Goal: Information Seeking & Learning: Learn about a topic

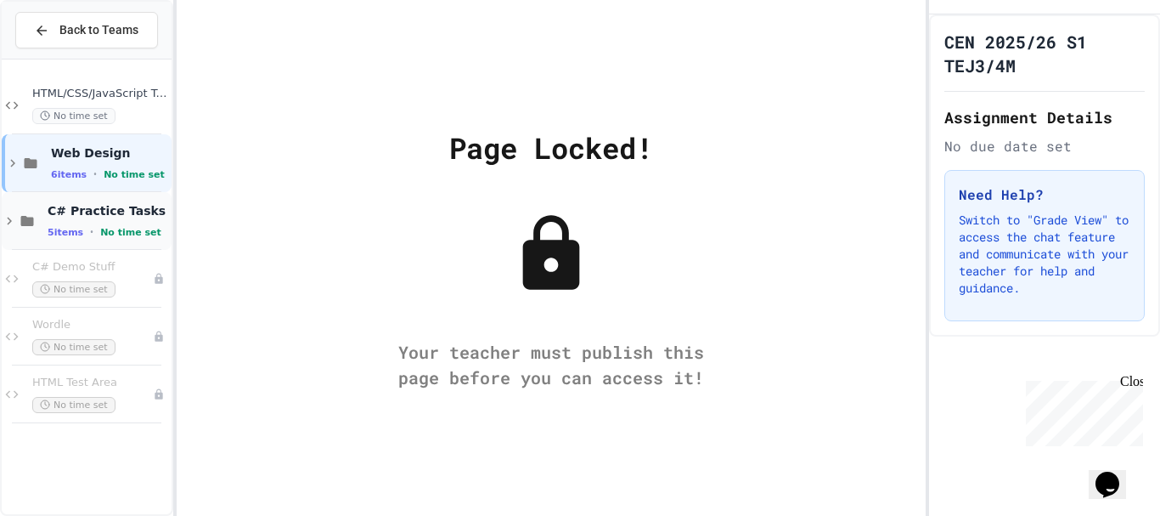
click at [51, 212] on span "C# Practice Tasks" at bounding box center [108, 210] width 121 height 15
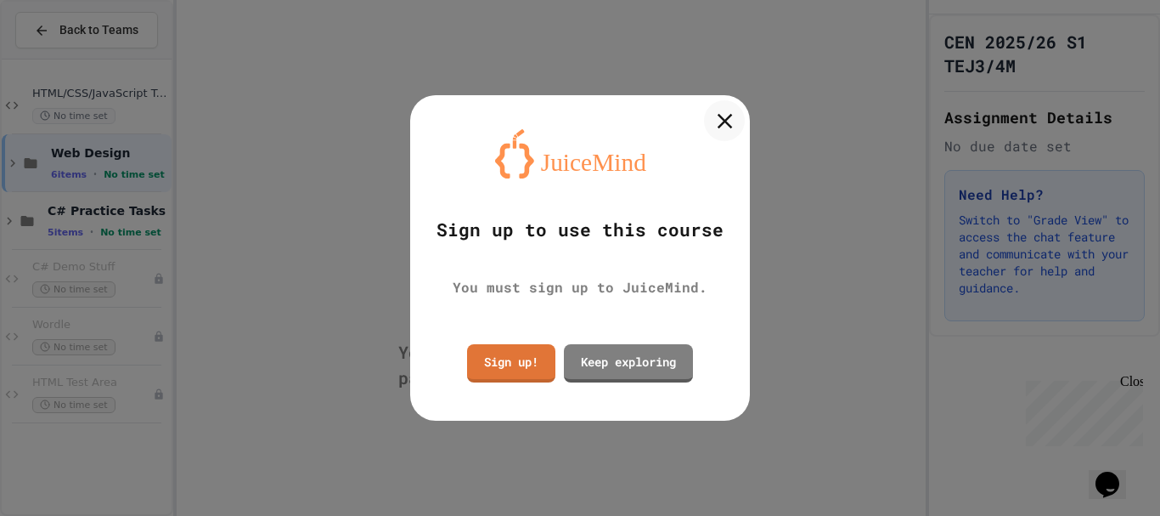
click at [729, 110] on icon at bounding box center [724, 120] width 25 height 25
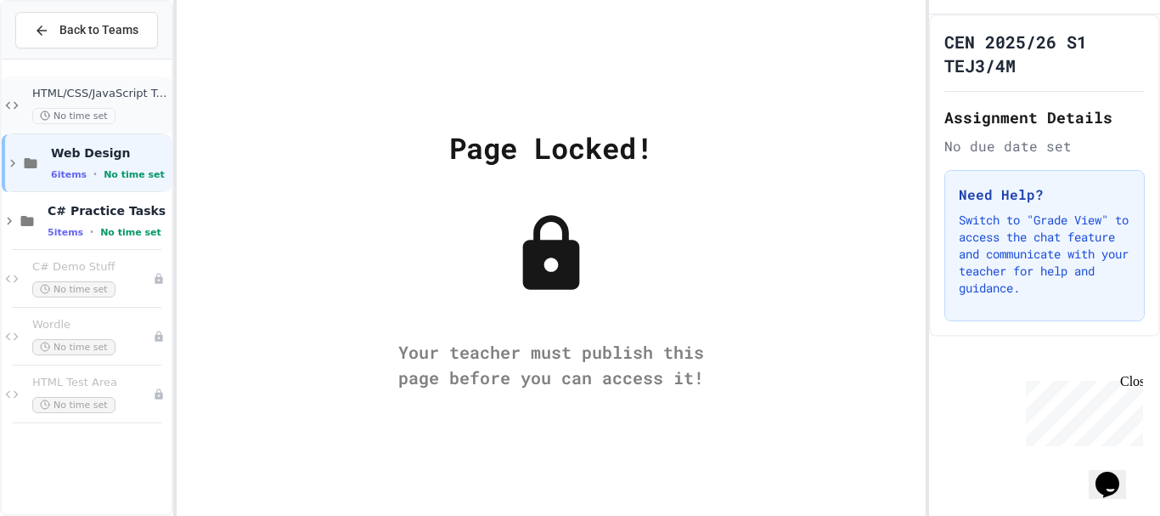
click at [142, 94] on span "HTML/CSS/JavaScript Testing" at bounding box center [100, 94] width 136 height 14
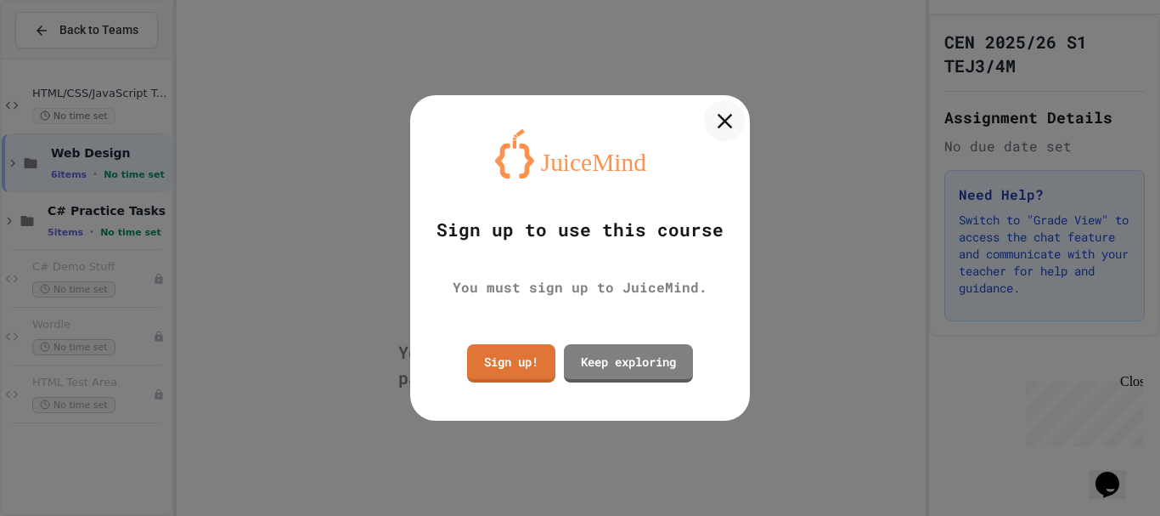
click at [718, 116] on icon at bounding box center [724, 120] width 25 height 25
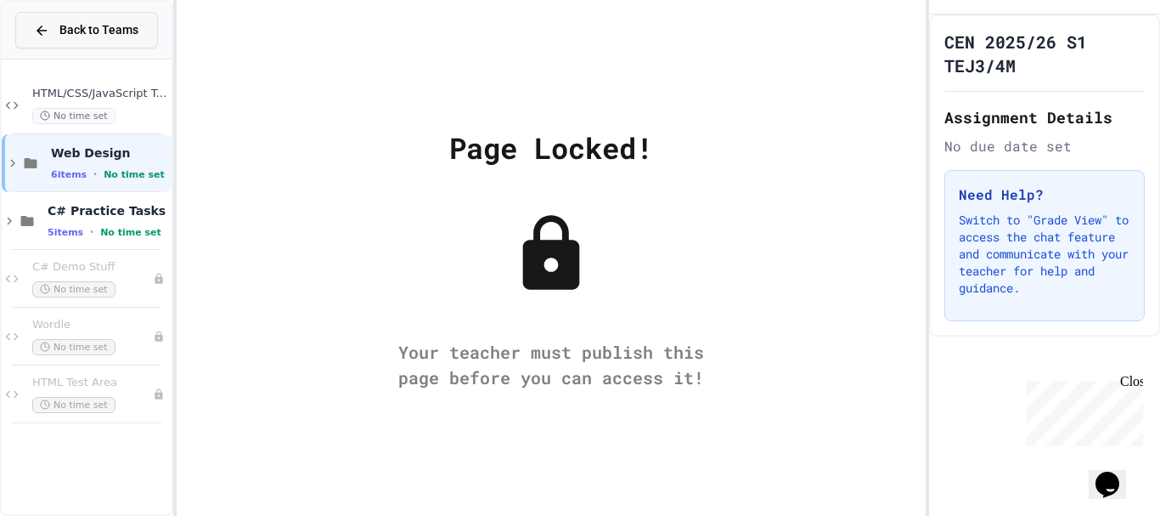
click at [59, 20] on button "Back to Teams" at bounding box center [86, 30] width 143 height 37
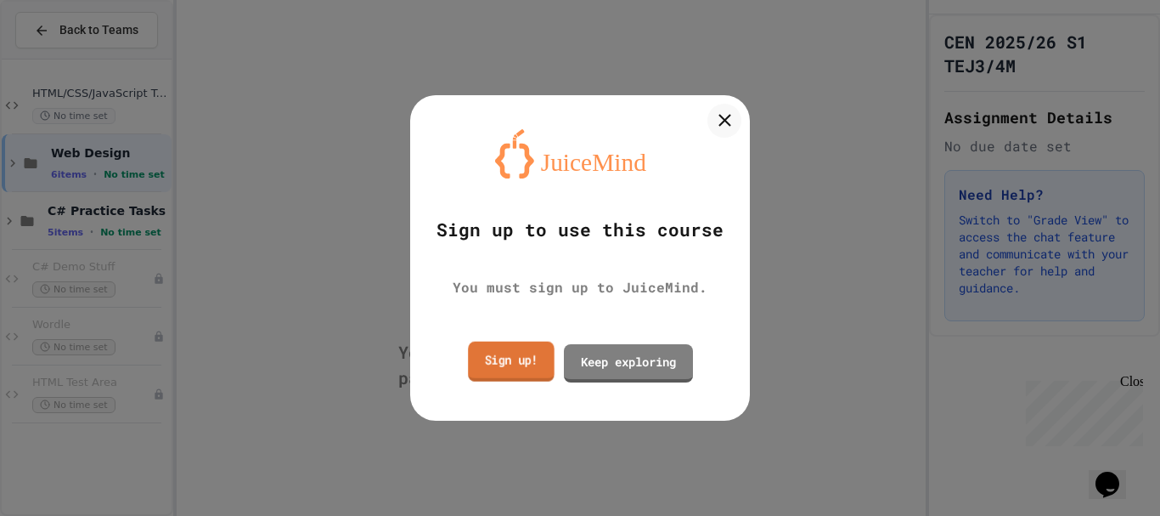
click at [507, 374] on link "Sign up!" at bounding box center [511, 361] width 87 height 40
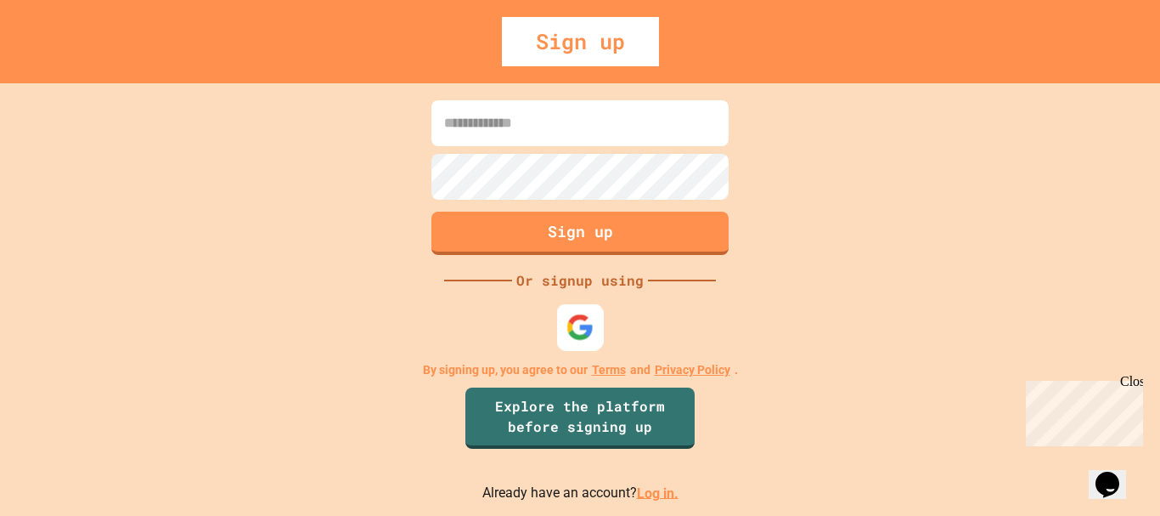
click at [575, 327] on img at bounding box center [581, 327] width 28 height 28
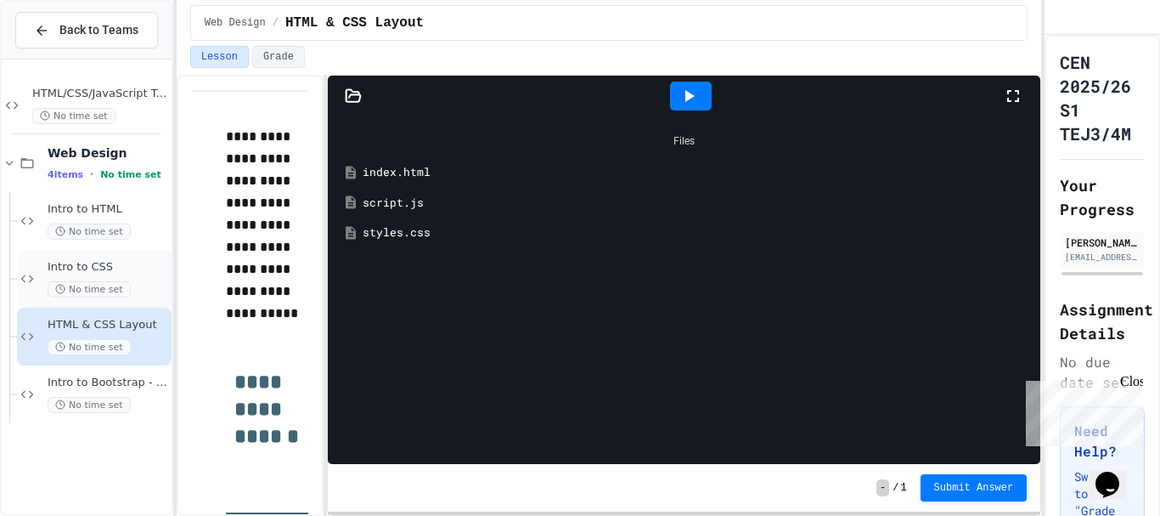
click at [65, 279] on div "Intro to CSS No time set" at bounding box center [108, 278] width 121 height 37
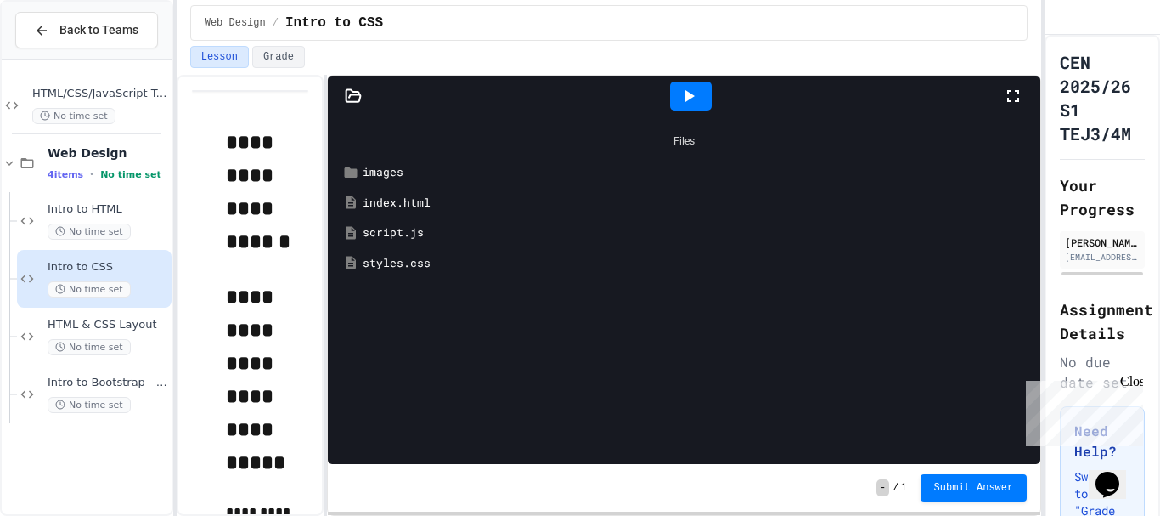
click at [420, 263] on div "styles.css" at bounding box center [697, 263] width 668 height 17
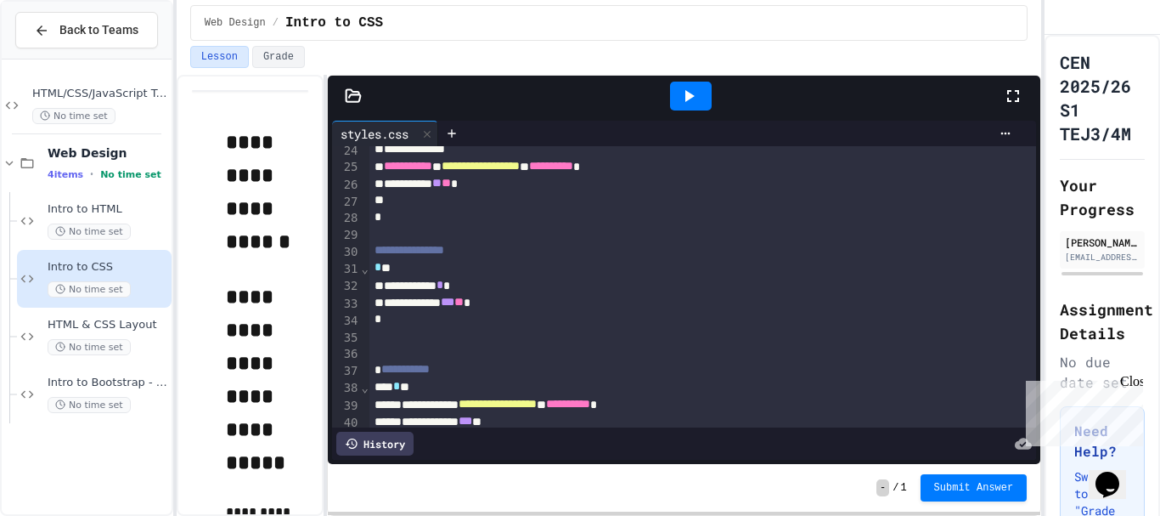
scroll to position [473, 0]
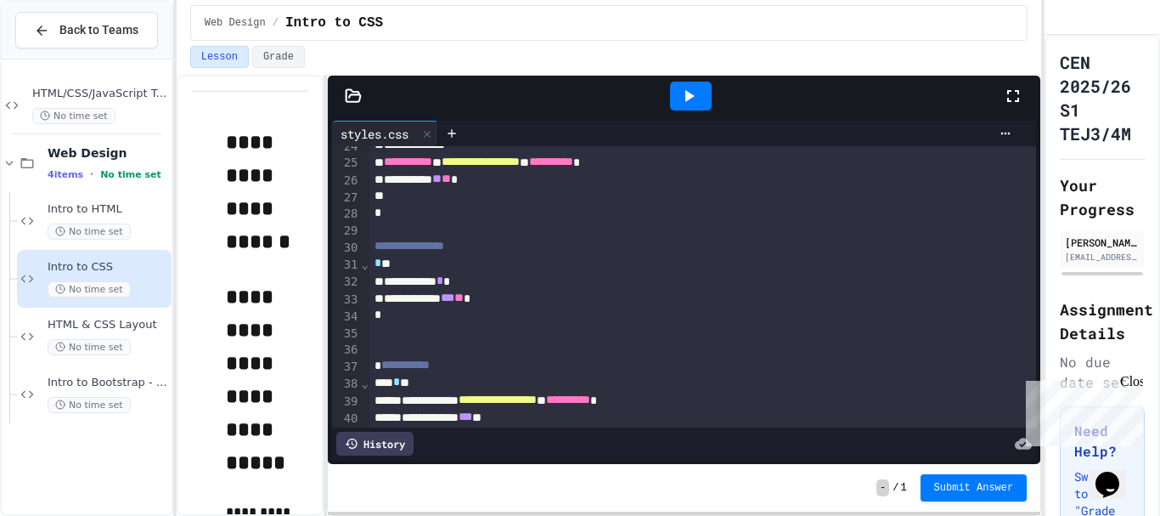
click at [372, 433] on div "History" at bounding box center [374, 443] width 77 height 24
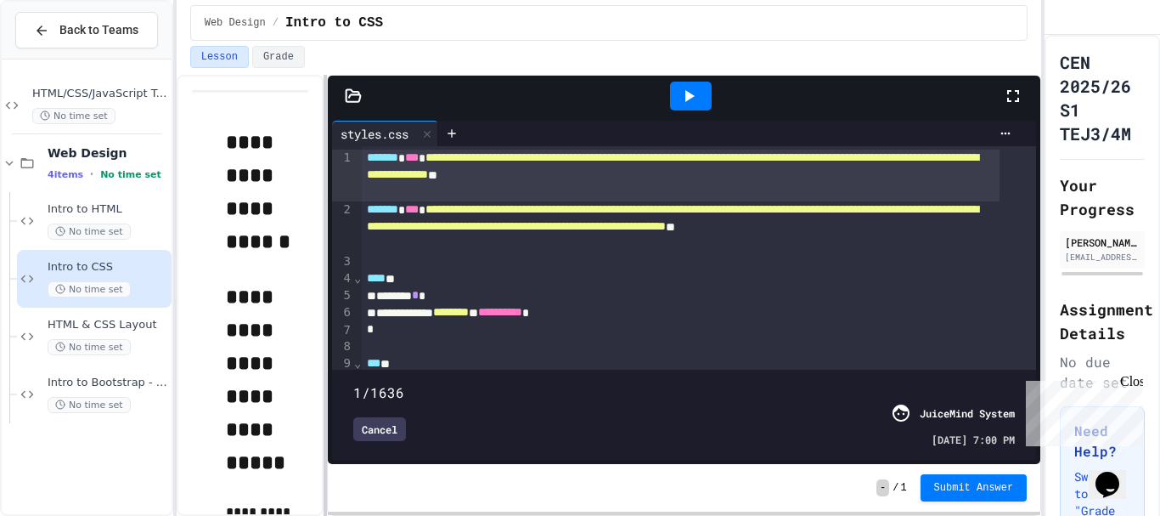
drag, startPoint x: 995, startPoint y: 366, endPoint x: 326, endPoint y: 369, distance: 669.3
click at [326, 369] on div "**********" at bounding box center [610, 295] width 866 height 441
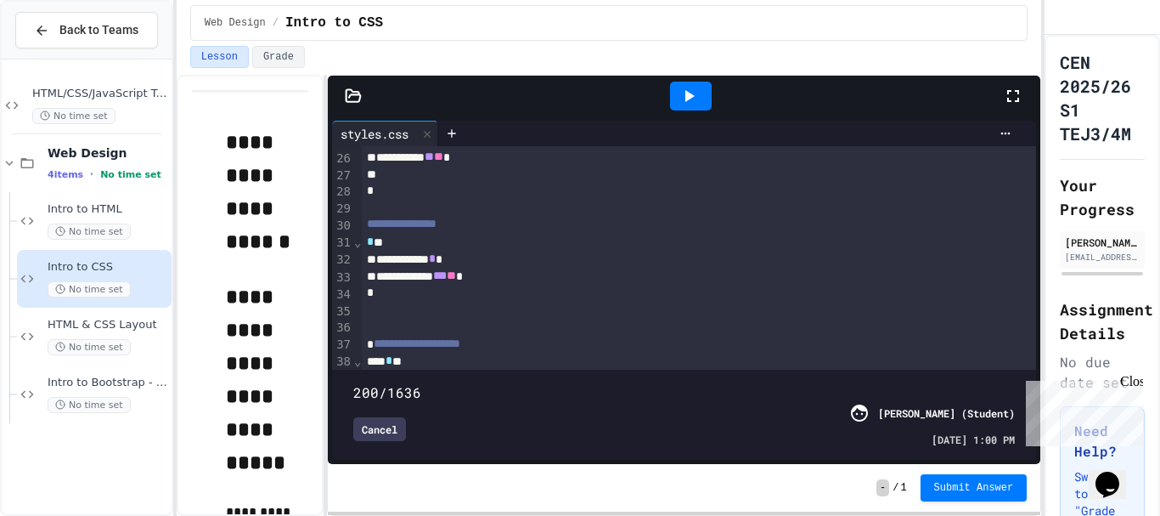
scroll to position [0, 0]
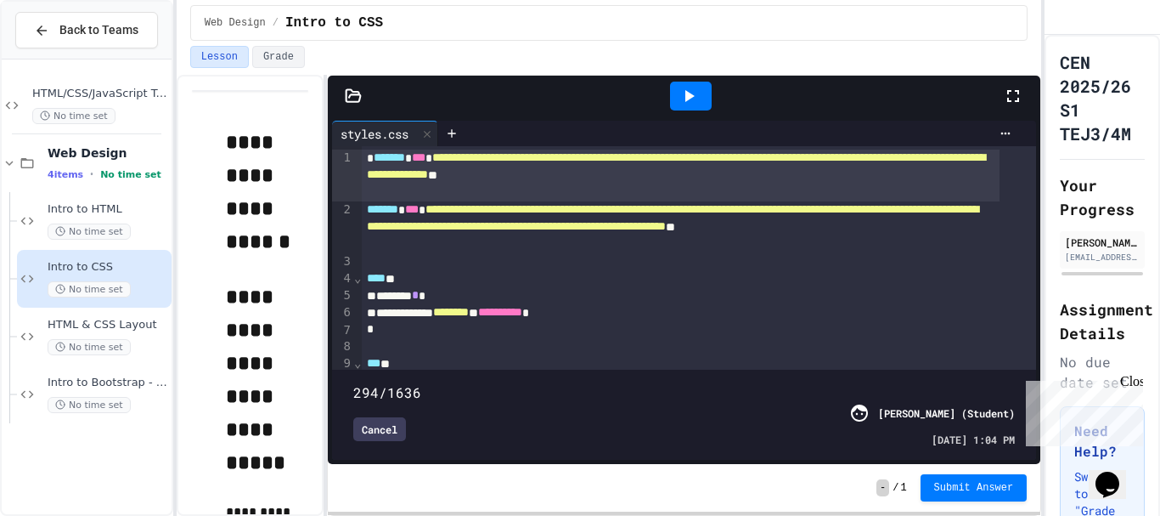
type input "***"
drag, startPoint x: 351, startPoint y: 352, endPoint x: 479, endPoint y: 361, distance: 128.5
click at [353, 383] on span at bounding box center [353, 383] width 0 height 0
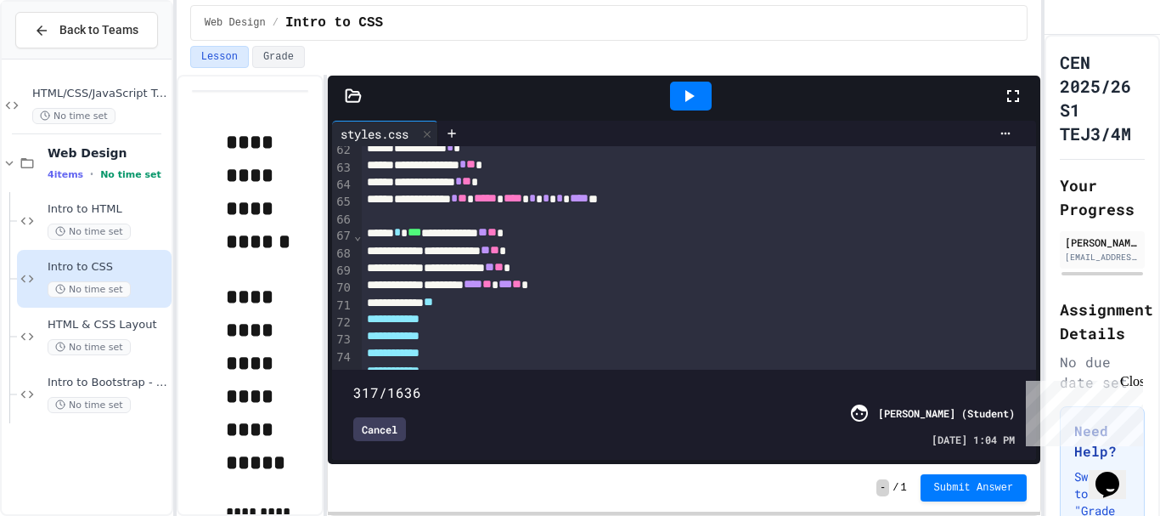
scroll to position [1100, 0]
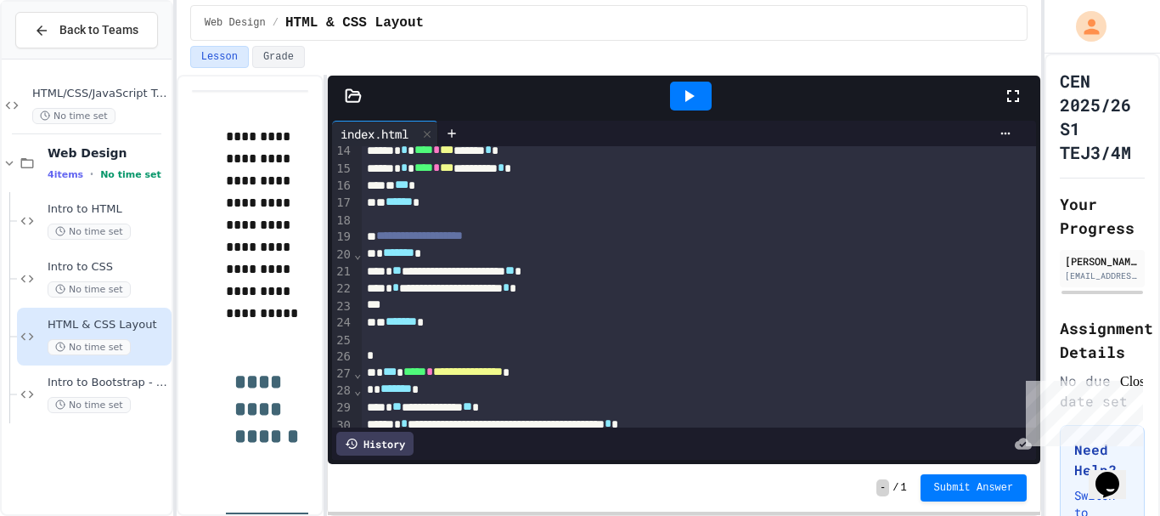
scroll to position [160, 0]
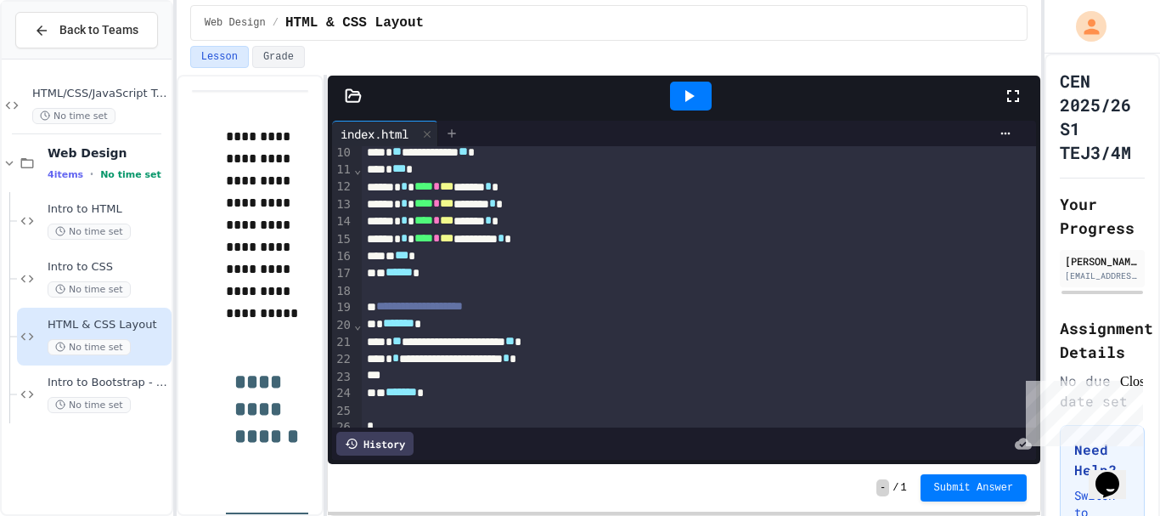
click at [454, 126] on div at bounding box center [451, 133] width 27 height 25
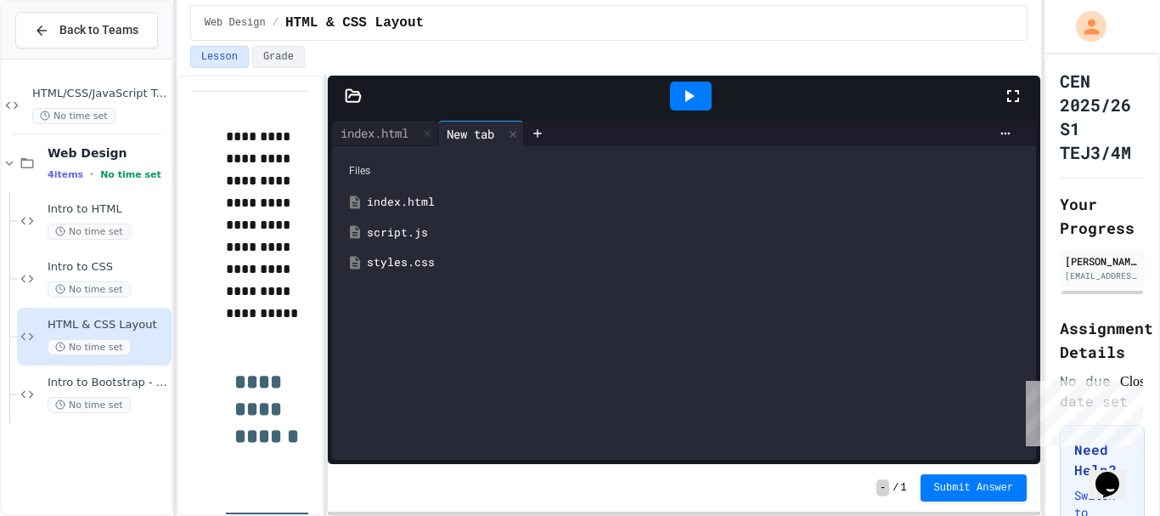
click at [412, 259] on div "styles.css" at bounding box center [696, 262] width 659 height 17
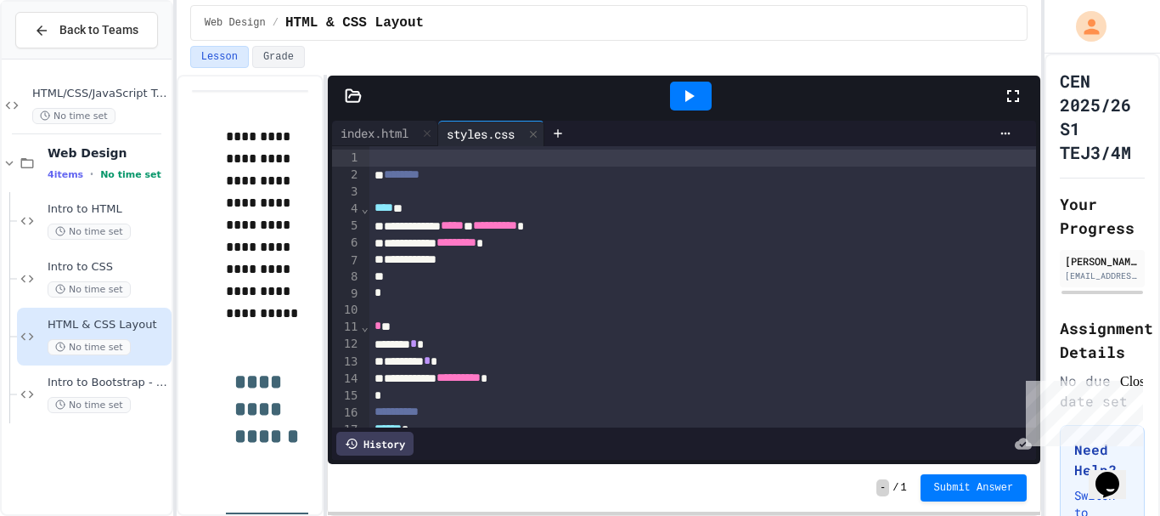
click at [393, 431] on div "History" at bounding box center [374, 443] width 77 height 24
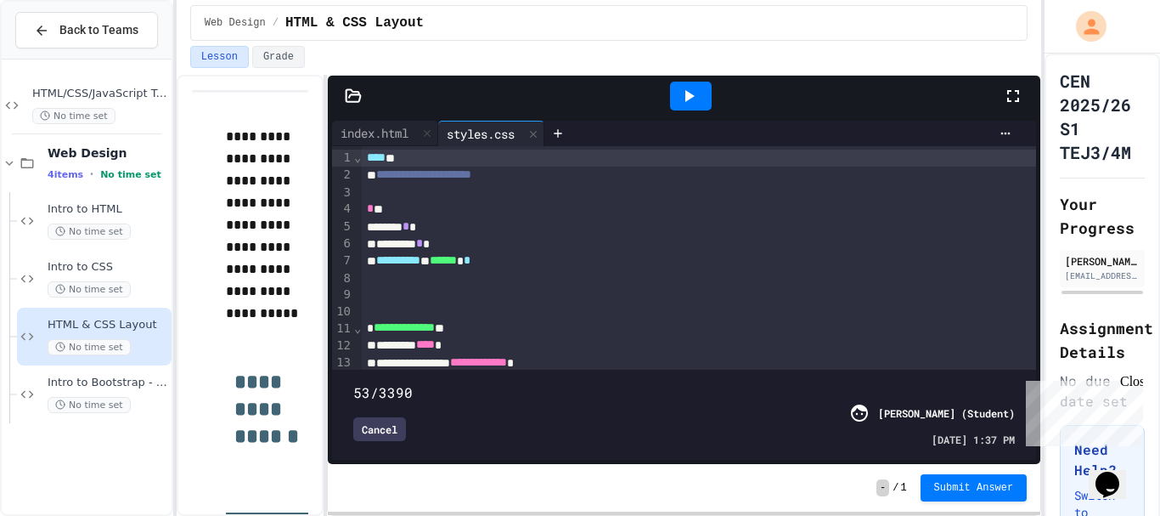
click at [364, 382] on span at bounding box center [684, 382] width 662 height 0
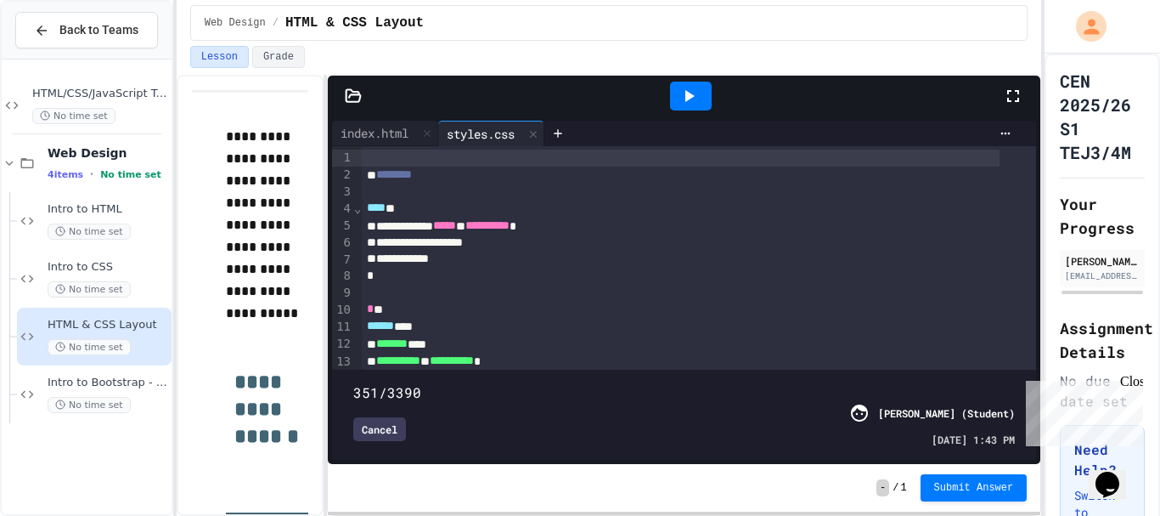
drag, startPoint x: 364, startPoint y: 352, endPoint x: 421, endPoint y: 356, distance: 57.9
click at [353, 383] on span at bounding box center [353, 383] width 0 height 0
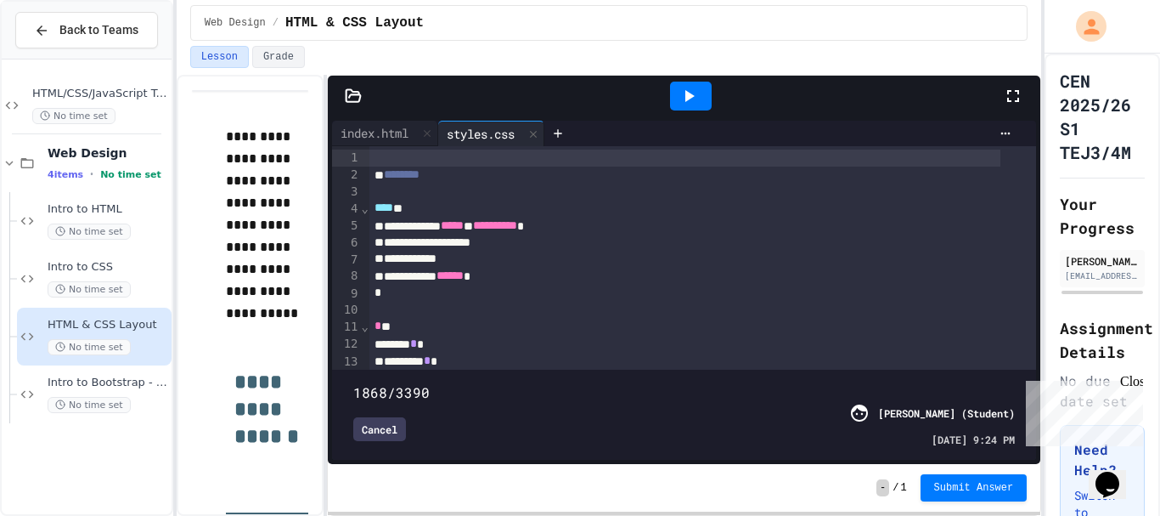
drag, startPoint x: 421, startPoint y: 356, endPoint x: 779, endPoint y: 313, distance: 360.2
click at [791, 330] on div "**********" at bounding box center [684, 302] width 704 height 313
type input "****"
click at [682, 88] on icon at bounding box center [689, 96] width 20 height 20
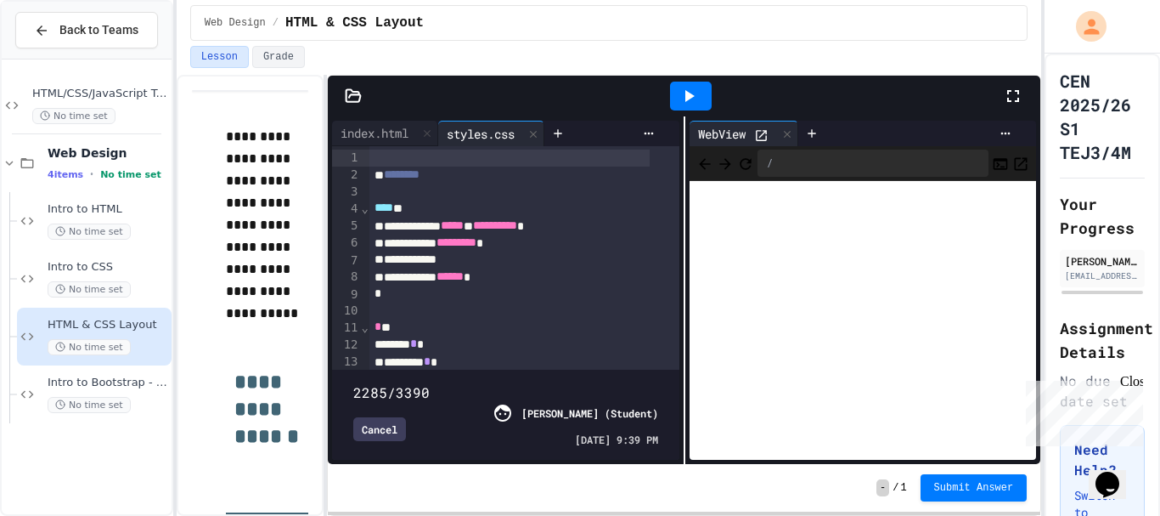
click at [761, 135] on icon at bounding box center [761, 135] width 14 height 14
click at [126, 294] on div "No time set" at bounding box center [108, 289] width 121 height 16
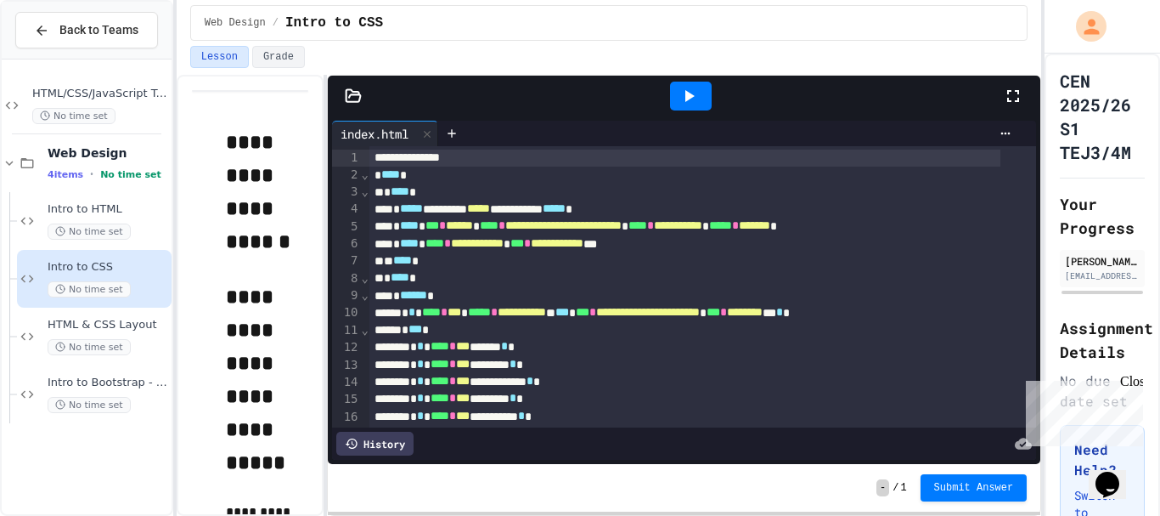
click at [695, 91] on icon at bounding box center [689, 96] width 20 height 20
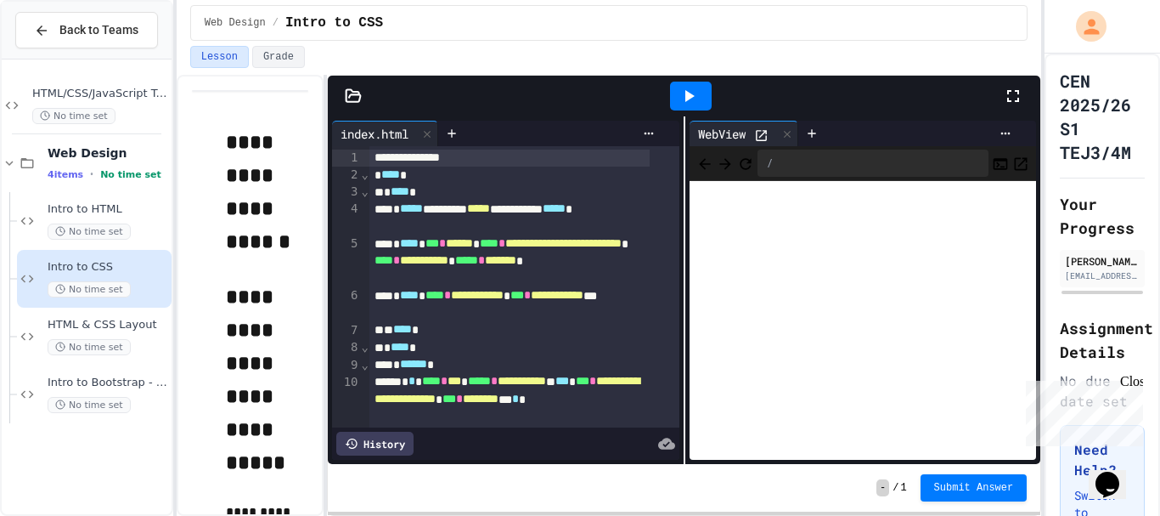
click at [761, 141] on icon at bounding box center [761, 135] width 14 height 14
